Goal: Task Accomplishment & Management: Manage account settings

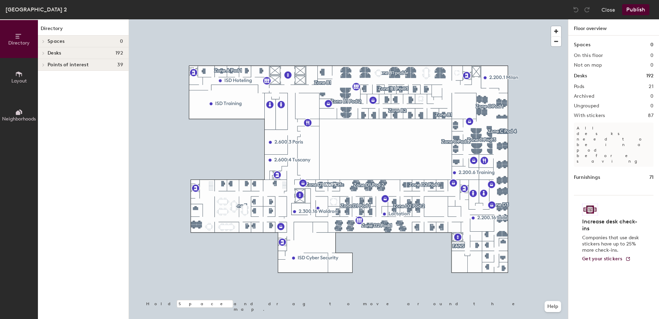
click at [47, 55] on div "Desks 192" at bounding box center [83, 53] width 91 height 12
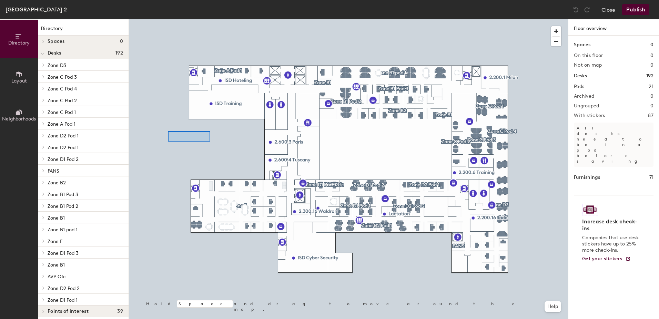
click at [168, 19] on div at bounding box center [348, 19] width 439 height 0
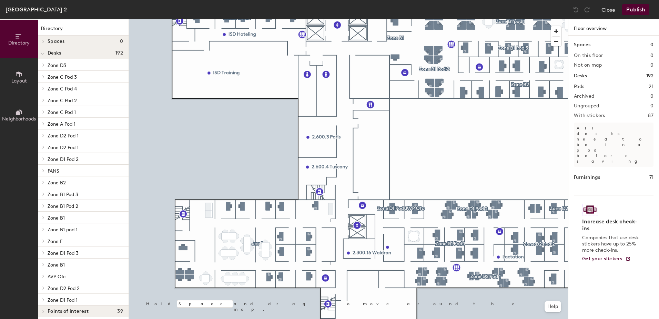
click at [41, 62] on div at bounding box center [42, 64] width 9 height 11
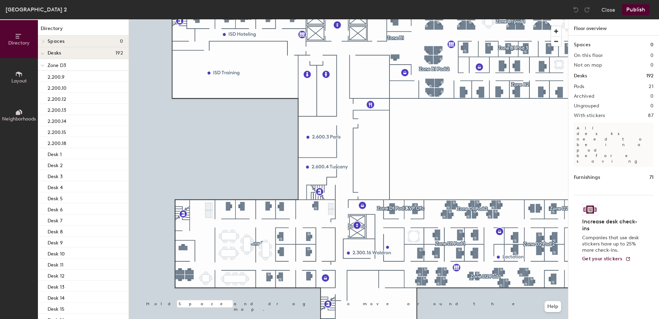
click at [44, 62] on div at bounding box center [42, 66] width 3 height 8
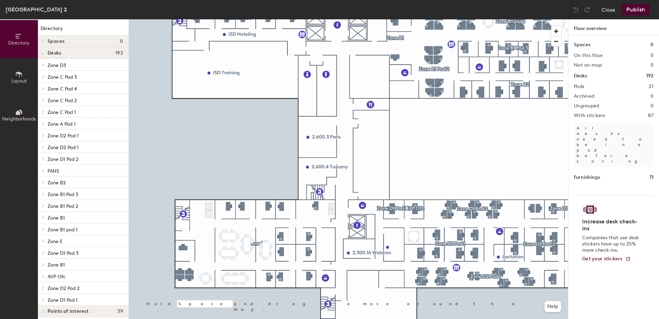
click at [46, 80] on div at bounding box center [42, 76] width 9 height 11
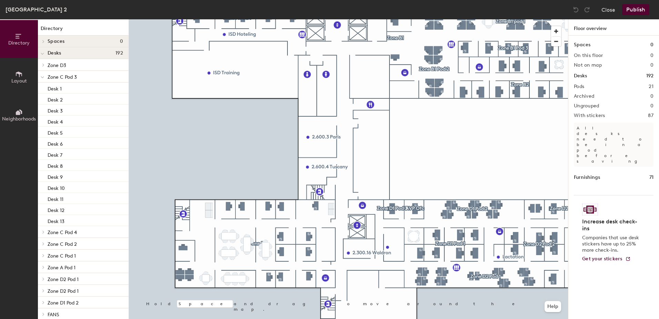
click at [45, 79] on div at bounding box center [42, 76] width 9 height 11
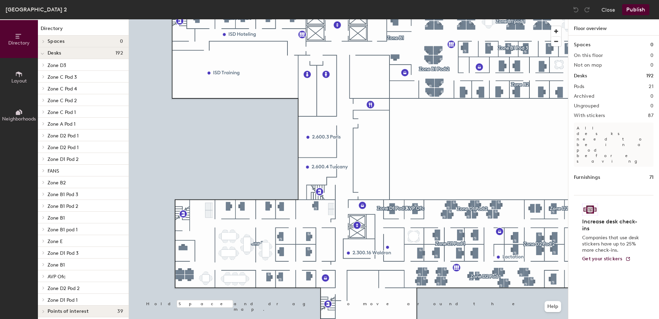
click at [43, 87] on icon at bounding box center [43, 88] width 3 height 3
click at [43, 87] on span at bounding box center [42, 89] width 3 height 6
click at [43, 98] on icon at bounding box center [43, 99] width 3 height 3
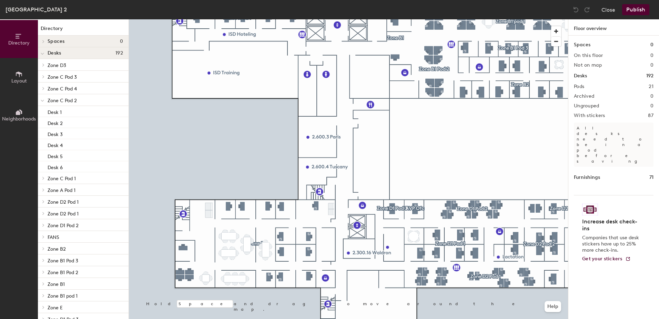
click at [43, 98] on span at bounding box center [42, 101] width 3 height 6
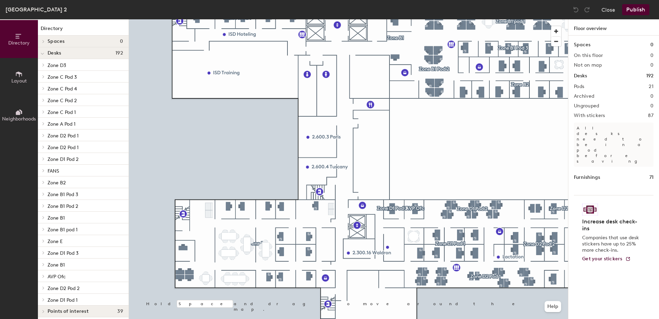
click at [40, 114] on div at bounding box center [42, 111] width 9 height 11
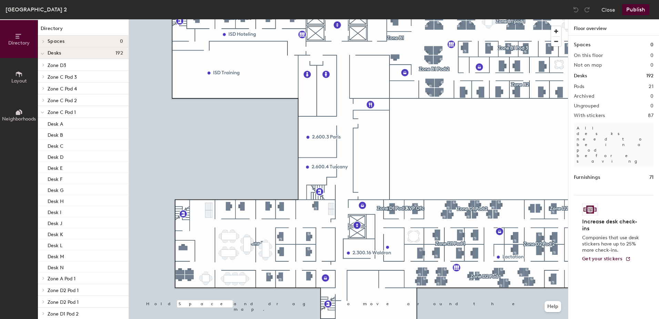
click at [40, 114] on div at bounding box center [42, 111] width 9 height 11
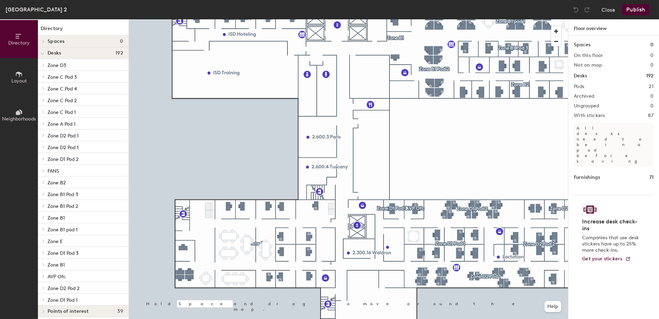
click at [43, 134] on icon at bounding box center [43, 134] width 3 height 3
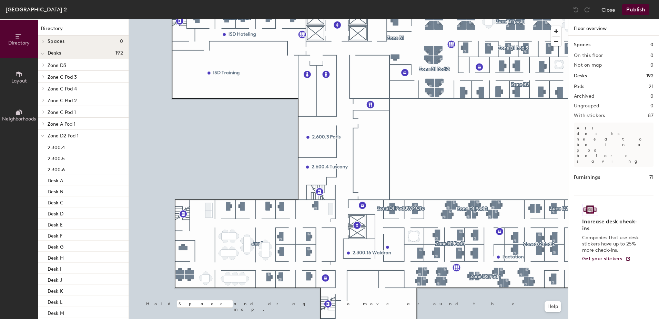
click at [43, 134] on span at bounding box center [42, 136] width 3 height 6
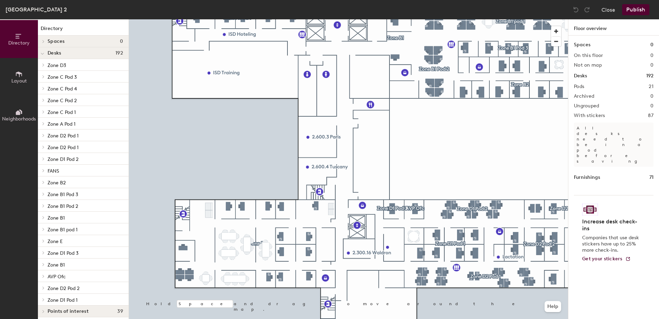
click at [46, 123] on div at bounding box center [43, 123] width 8 height 3
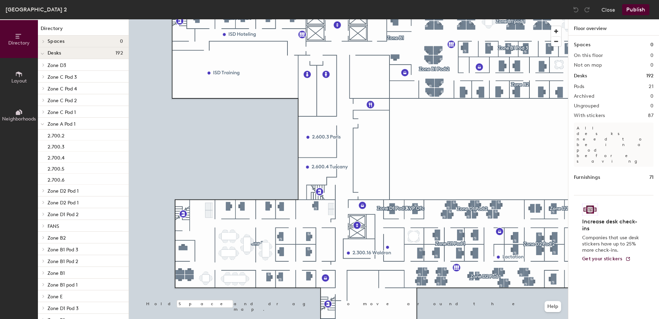
click at [44, 123] on icon at bounding box center [42, 124] width 3 height 3
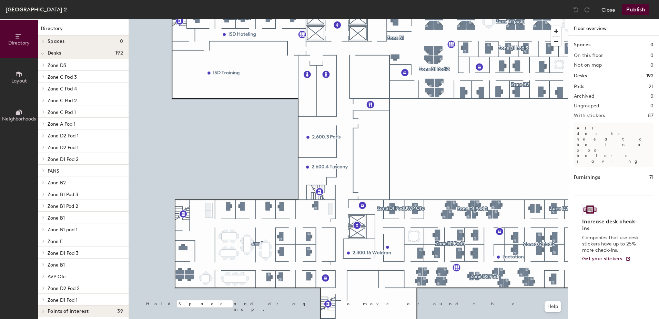
click at [41, 136] on span at bounding box center [43, 134] width 6 height 3
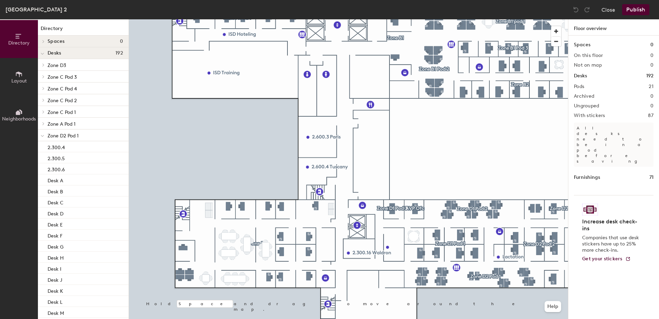
click at [143, 142] on div "Directory Layout Neighborhoods Directory Spaces 0 Desks 192 Zone D3 2.200.9 2.2…" at bounding box center [329, 168] width 659 height 299
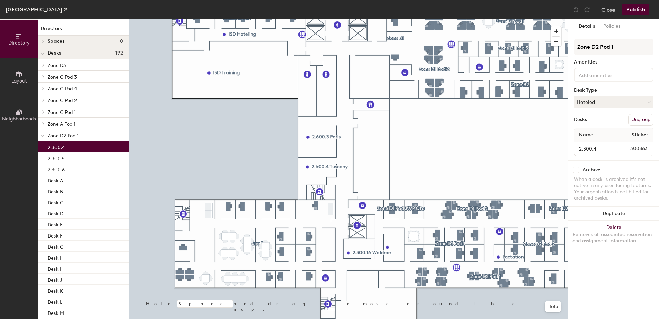
click at [66, 150] on div "2.300.4" at bounding box center [83, 146] width 91 height 11
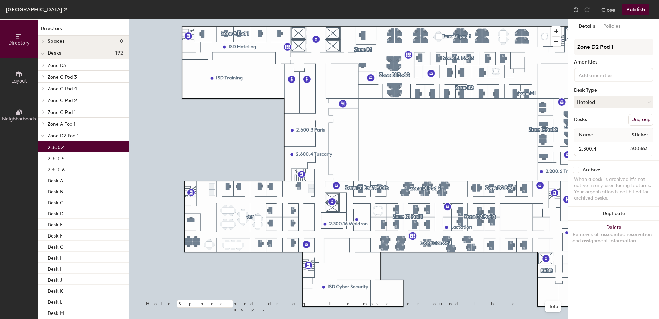
click at [62, 148] on p "2.300.4" at bounding box center [56, 146] width 17 height 8
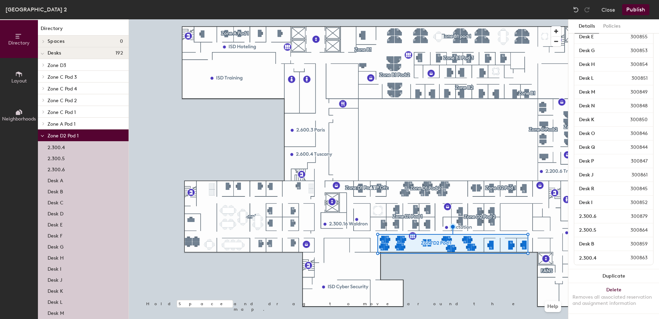
scroll to position [173, 0]
click at [520, 19] on div at bounding box center [348, 19] width 439 height 0
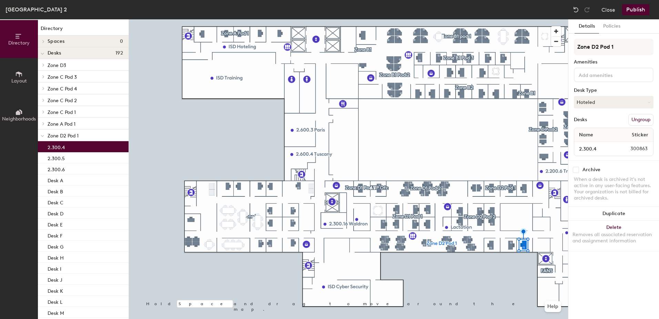
click at [598, 94] on div "Zone D2 Pod 1 Amenities Desk Type Hoteled Desks Ungroup Name Sticker 2.300.4 30…" at bounding box center [614, 99] width 80 height 121
click at [598, 98] on button "Hoteled" at bounding box center [614, 102] width 80 height 12
click at [596, 122] on div "Assigned" at bounding box center [608, 123] width 69 height 10
click at [41, 137] on icon at bounding box center [42, 135] width 3 height 3
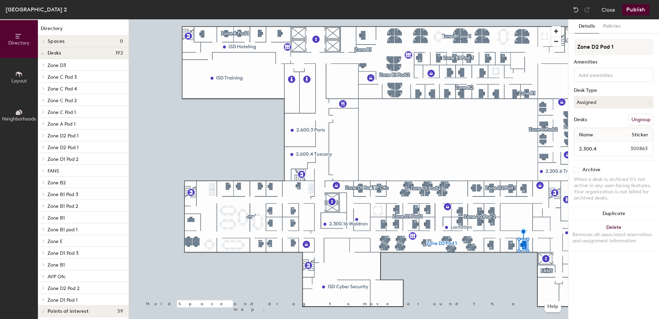
click at [43, 149] on div at bounding box center [42, 146] width 9 height 11
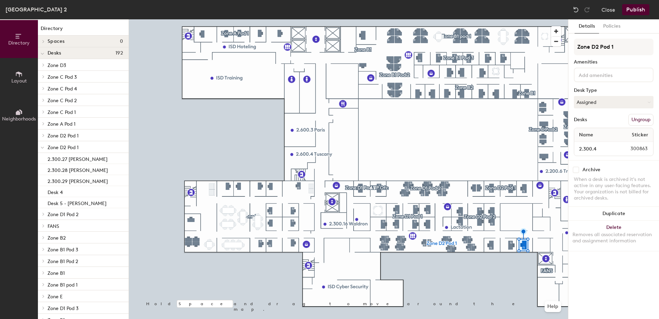
click at [43, 149] on icon at bounding box center [42, 147] width 3 height 3
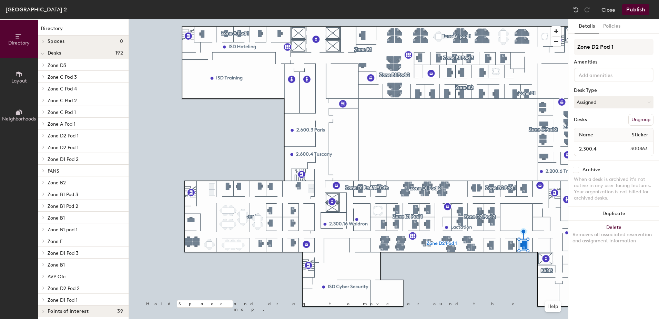
click at [43, 157] on div at bounding box center [42, 158] width 9 height 11
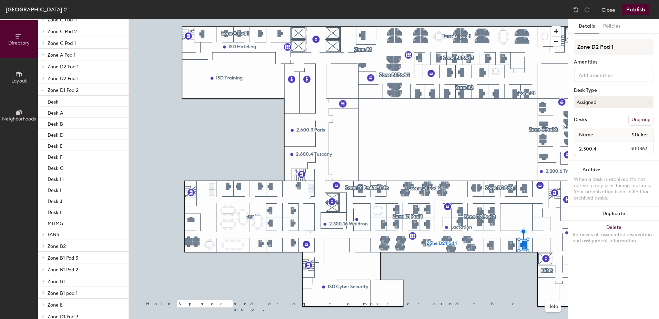
click at [42, 90] on icon at bounding box center [42, 90] width 3 height 3
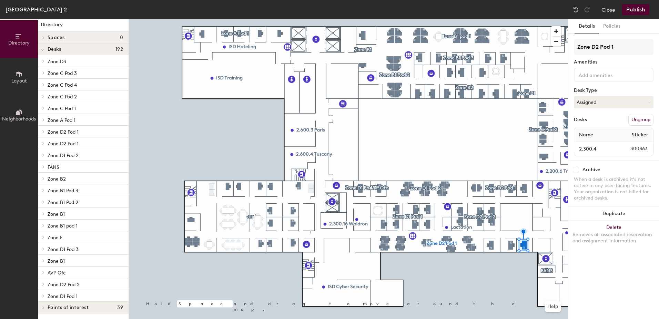
click at [45, 166] on span at bounding box center [43, 166] width 6 height 3
click at [44, 166] on div at bounding box center [42, 166] width 9 height 11
click at [43, 178] on icon at bounding box center [43, 178] width 3 height 3
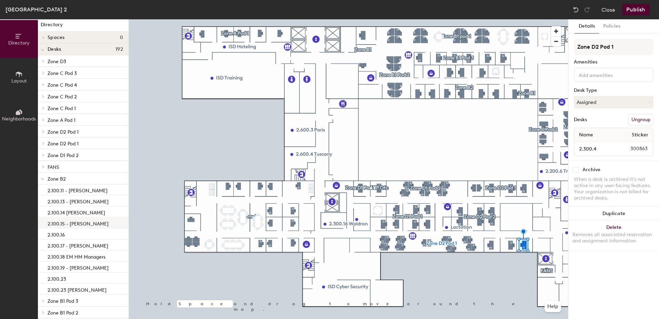
scroll to position [38, 0]
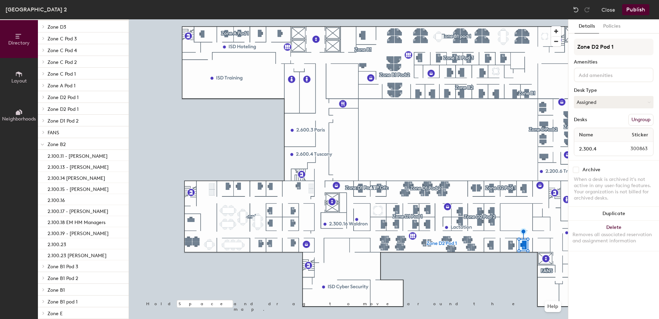
click at [43, 144] on icon at bounding box center [42, 144] width 3 height 3
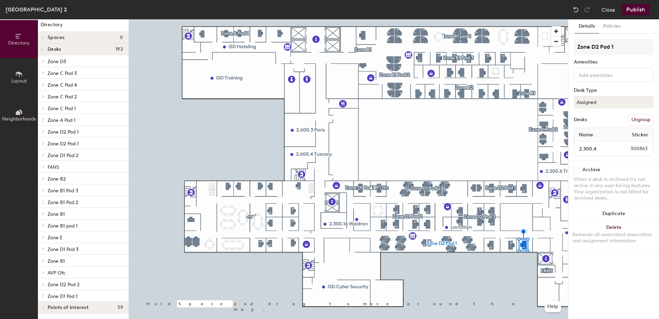
click at [42, 155] on icon at bounding box center [43, 154] width 3 height 3
click at [42, 155] on icon at bounding box center [42, 155] width 3 height 3
click at [44, 142] on icon at bounding box center [43, 142] width 3 height 3
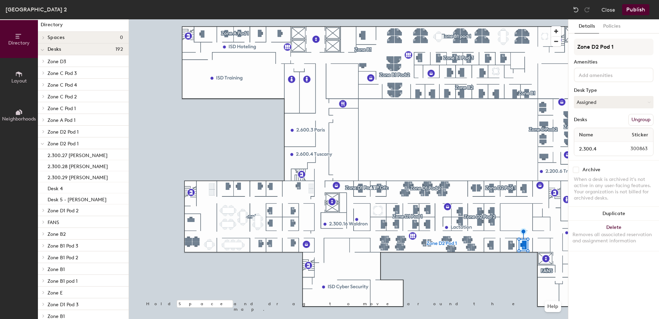
click at [43, 142] on span at bounding box center [42, 144] width 3 height 6
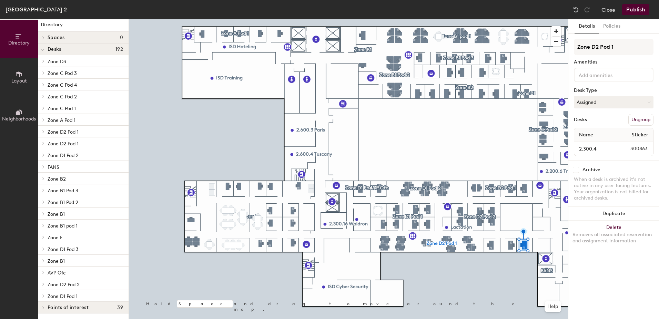
click at [45, 158] on div at bounding box center [42, 154] width 9 height 11
click at [43, 155] on icon at bounding box center [42, 155] width 3 height 1
click at [41, 170] on div at bounding box center [42, 166] width 9 height 11
click at [41, 169] on span at bounding box center [42, 167] width 3 height 6
click at [43, 177] on icon at bounding box center [43, 178] width 3 height 3
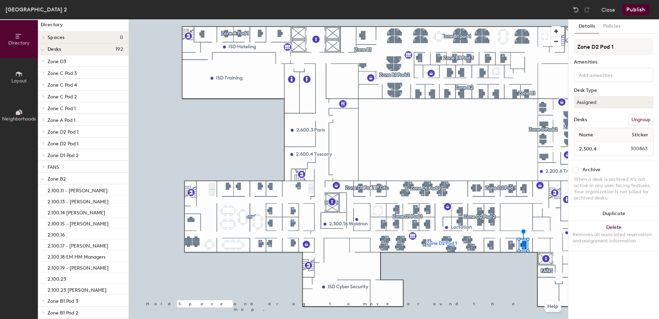
click at [43, 177] on span at bounding box center [42, 179] width 3 height 6
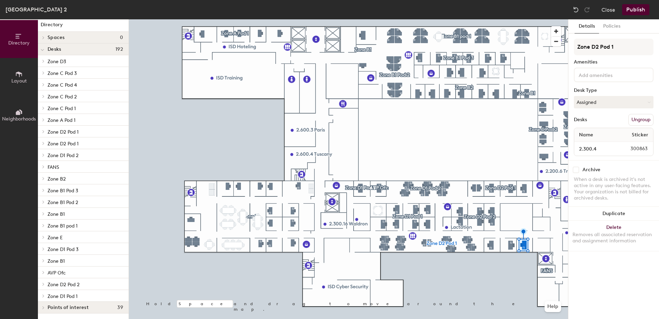
click at [45, 188] on span at bounding box center [43, 189] width 6 height 3
click at [45, 188] on div at bounding box center [42, 189] width 9 height 11
click at [45, 200] on span at bounding box center [43, 201] width 6 height 3
click at [44, 201] on span at bounding box center [42, 202] width 3 height 6
click at [44, 214] on icon at bounding box center [43, 213] width 3 height 3
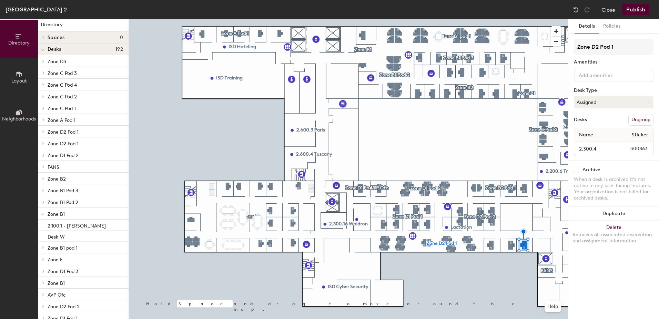
click at [43, 215] on icon at bounding box center [42, 214] width 3 height 3
click at [42, 225] on icon at bounding box center [43, 224] width 3 height 3
click at [42, 225] on icon at bounding box center [42, 225] width 3 height 3
click at [45, 235] on span at bounding box center [43, 236] width 6 height 3
click at [42, 235] on span at bounding box center [42, 237] width 3 height 6
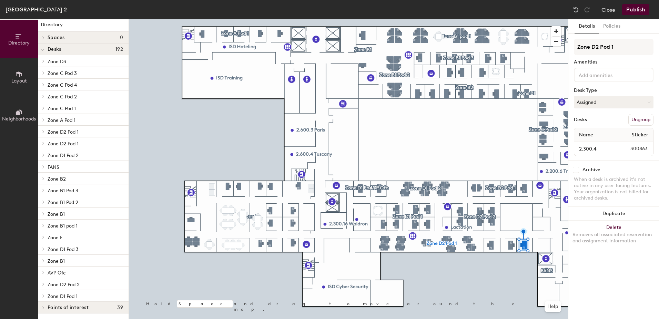
click at [42, 246] on div at bounding box center [42, 248] width 9 height 11
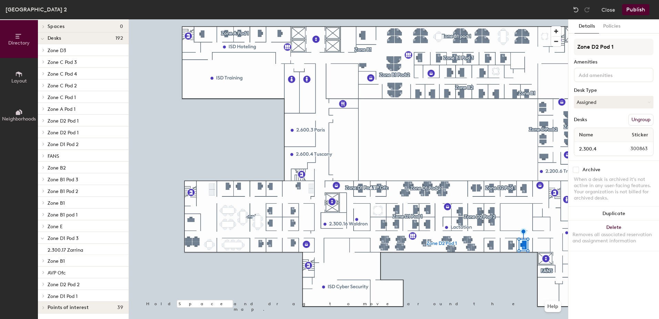
click at [43, 239] on icon at bounding box center [42, 238] width 3 height 3
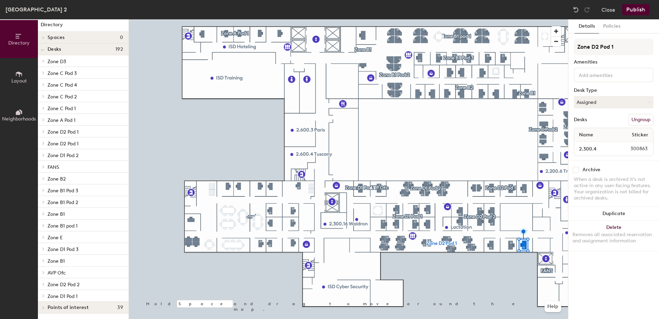
click at [43, 261] on icon at bounding box center [43, 260] width 3 height 3
click at [44, 259] on div at bounding box center [42, 259] width 9 height 11
click at [42, 269] on div at bounding box center [42, 271] width 9 height 11
click at [41, 270] on span at bounding box center [42, 273] width 3 height 6
click at [41, 285] on span at bounding box center [43, 283] width 6 height 3
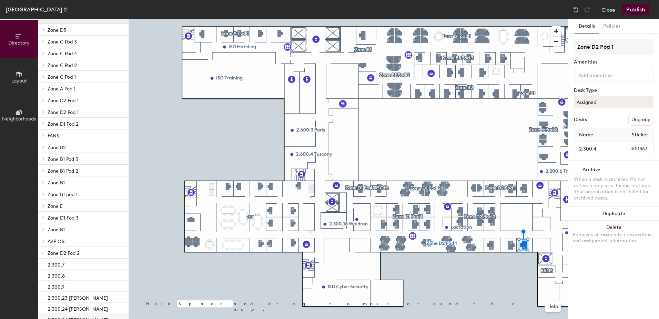
scroll to position [70, 0]
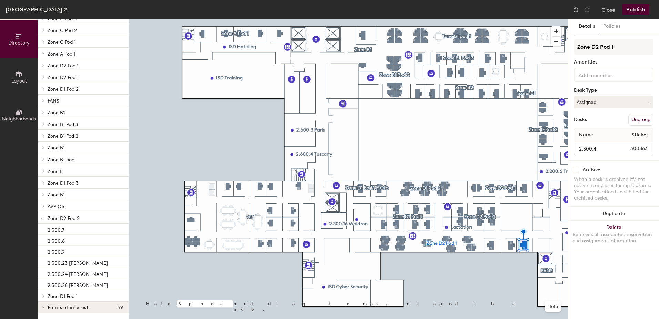
click at [44, 217] on div at bounding box center [42, 217] width 9 height 11
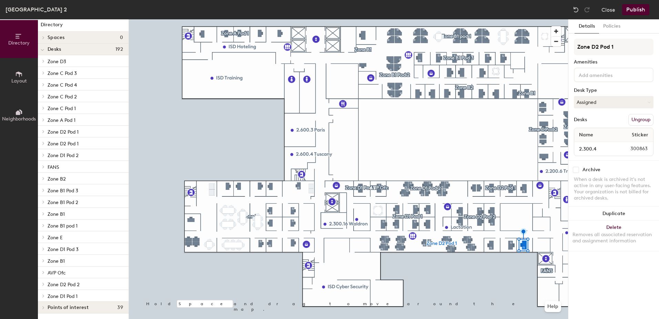
click at [41, 296] on span at bounding box center [43, 295] width 6 height 3
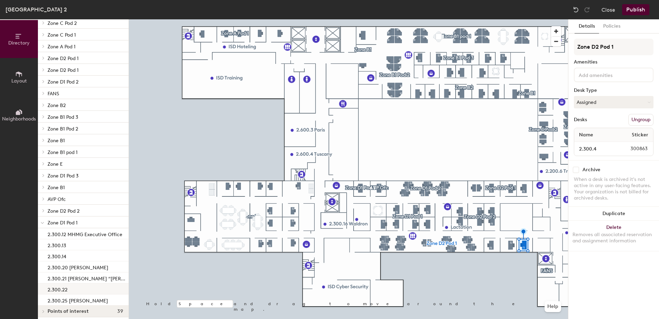
scroll to position [81, 0]
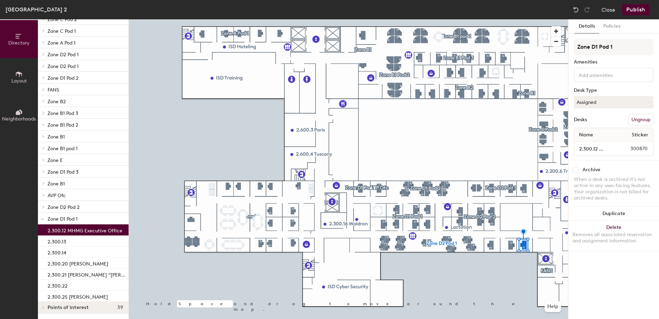
click at [81, 230] on p "2.300.12 MHMG Executive Office" at bounding box center [85, 229] width 75 height 8
click at [634, 12] on button "Publish" at bounding box center [635, 9] width 27 height 11
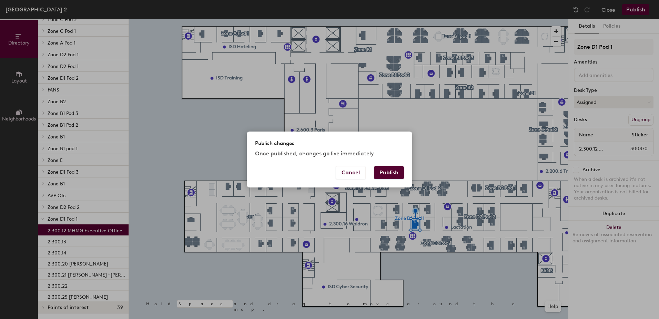
click at [384, 173] on button "Publish" at bounding box center [389, 172] width 30 height 13
